Goal: Find specific page/section: Find specific page/section

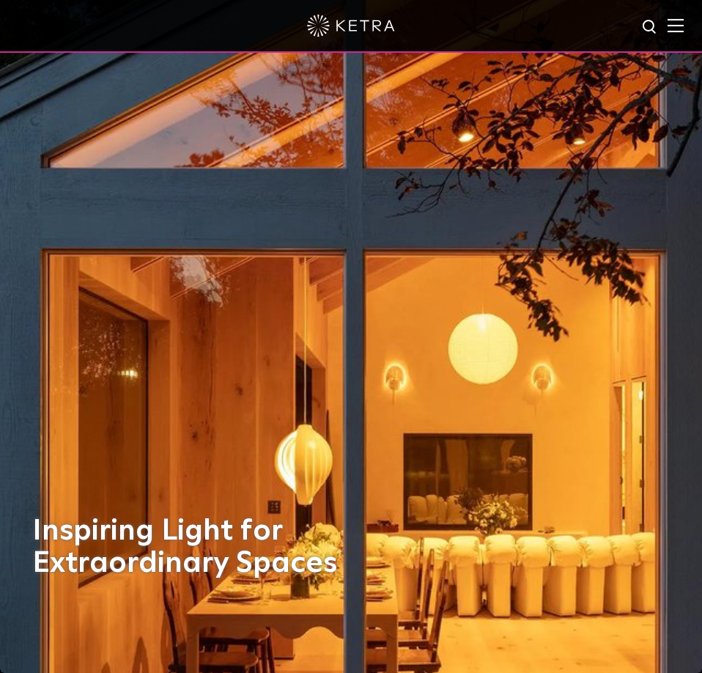
click at [675, 33] on div at bounding box center [351, 26] width 702 height 53
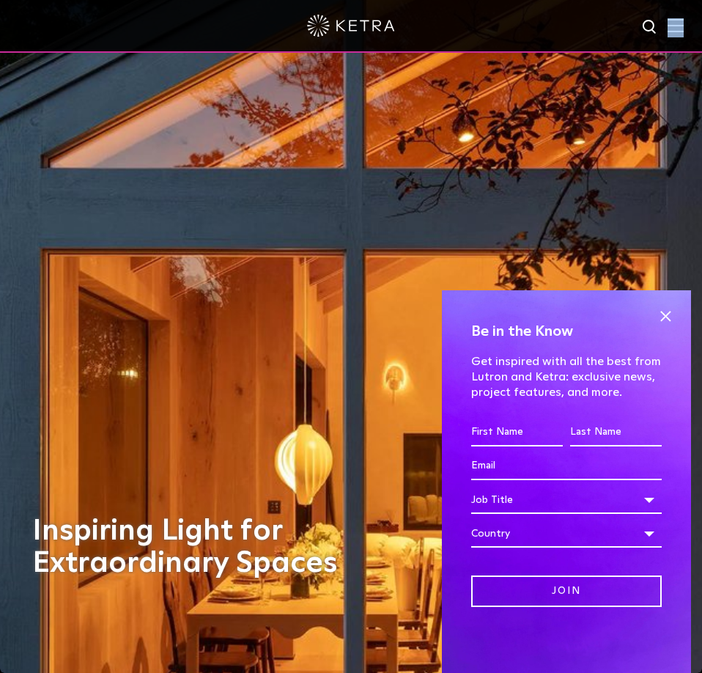
click at [677, 20] on div at bounding box center [351, 26] width 702 height 53
drag, startPoint x: 665, startPoint y: 309, endPoint x: 653, endPoint y: 260, distance: 51.4
click at [660, 310] on span at bounding box center [666, 316] width 22 height 22
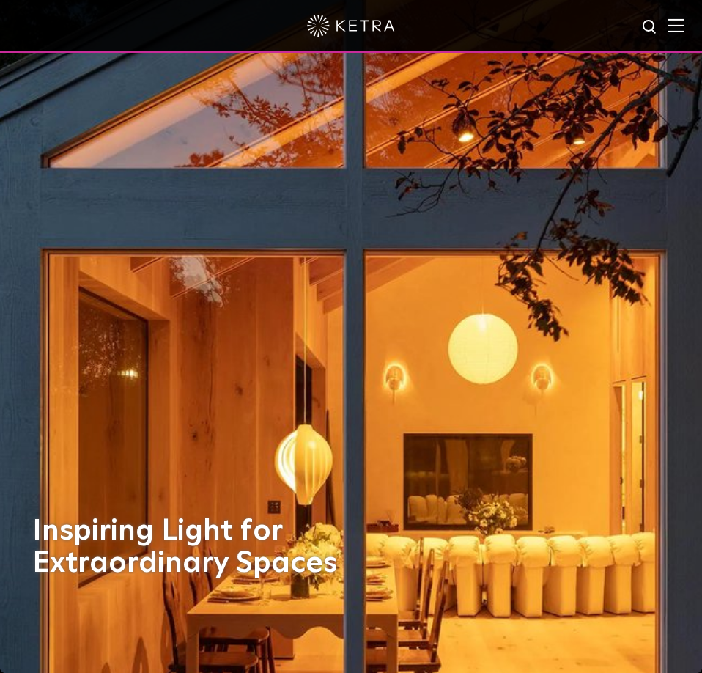
click at [676, 25] on img at bounding box center [676, 25] width 16 height 14
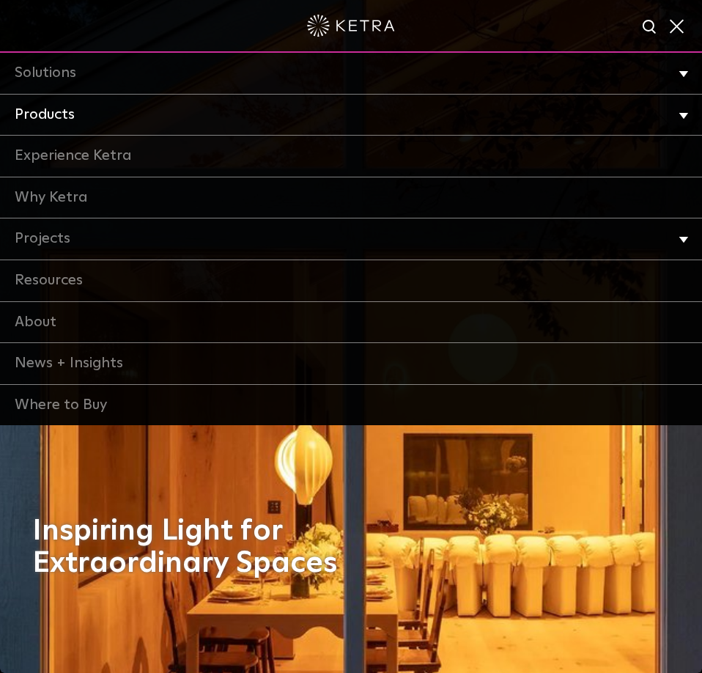
click at [689, 111] on li "Products Commercial Products Residential Products" at bounding box center [351, 116] width 702 height 42
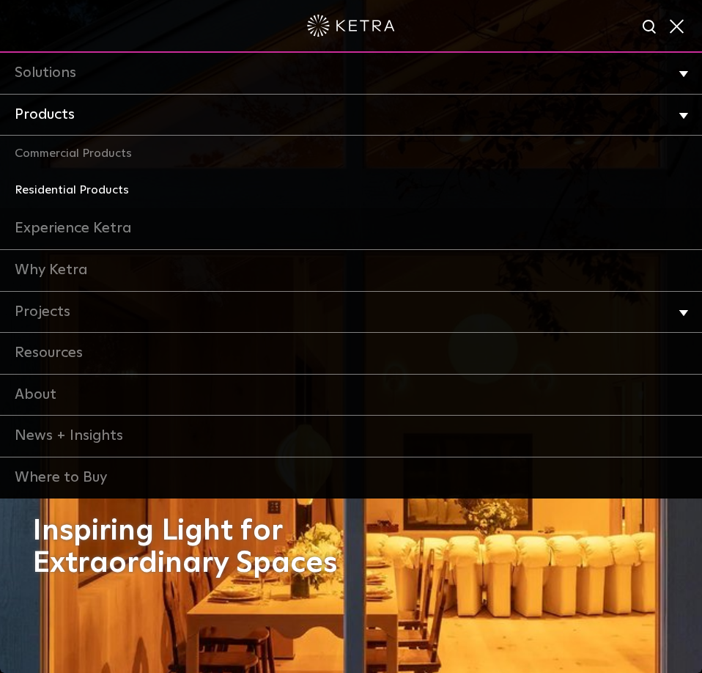
click at [121, 191] on link "Residential Products" at bounding box center [351, 190] width 702 height 37
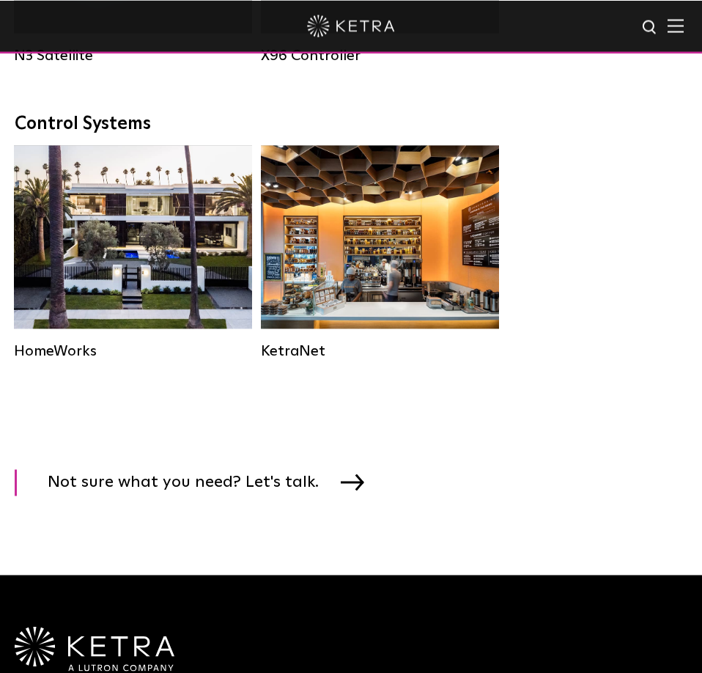
scroll to position [2543, 0]
